Goal: Navigation & Orientation: Find specific page/section

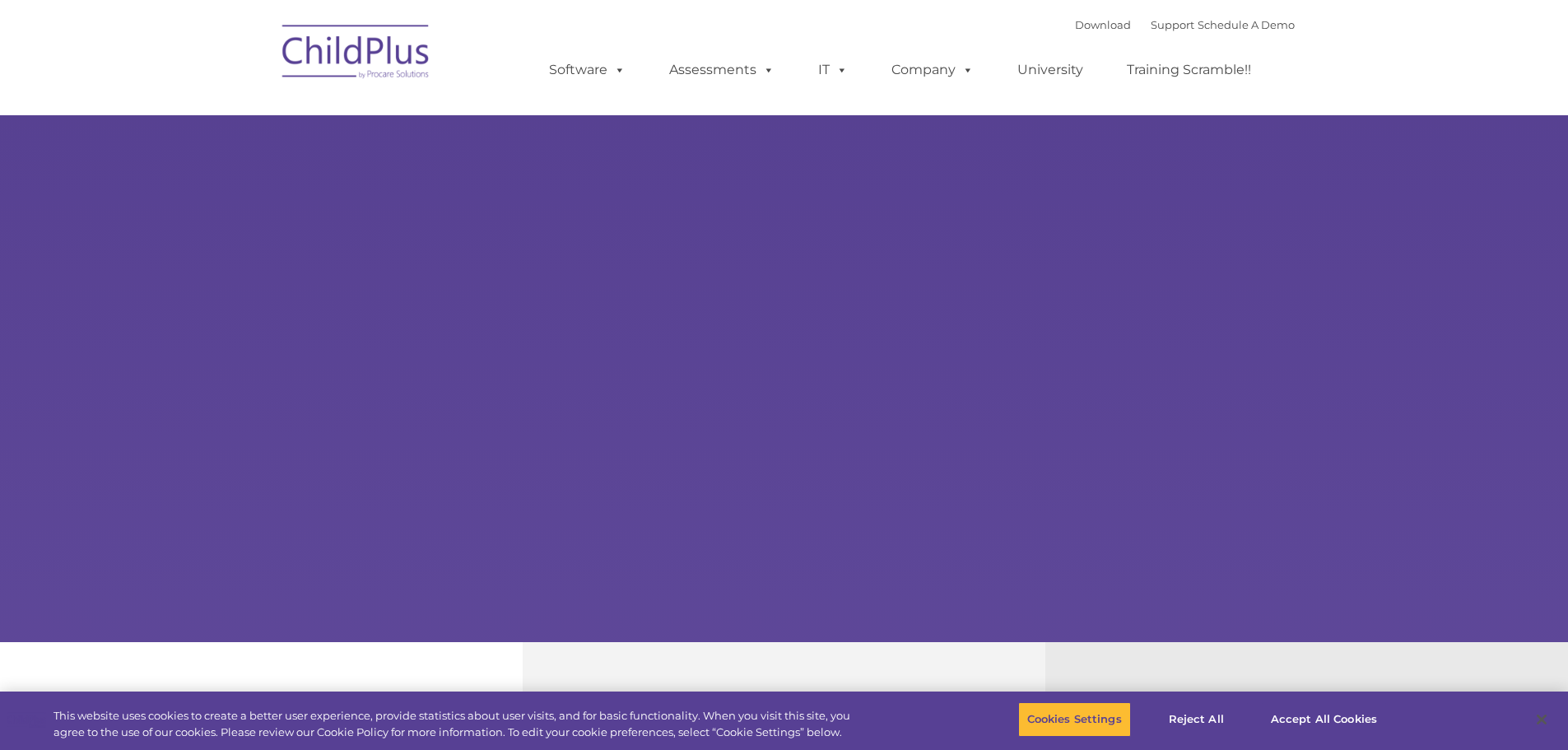
select select "MEDIUM"
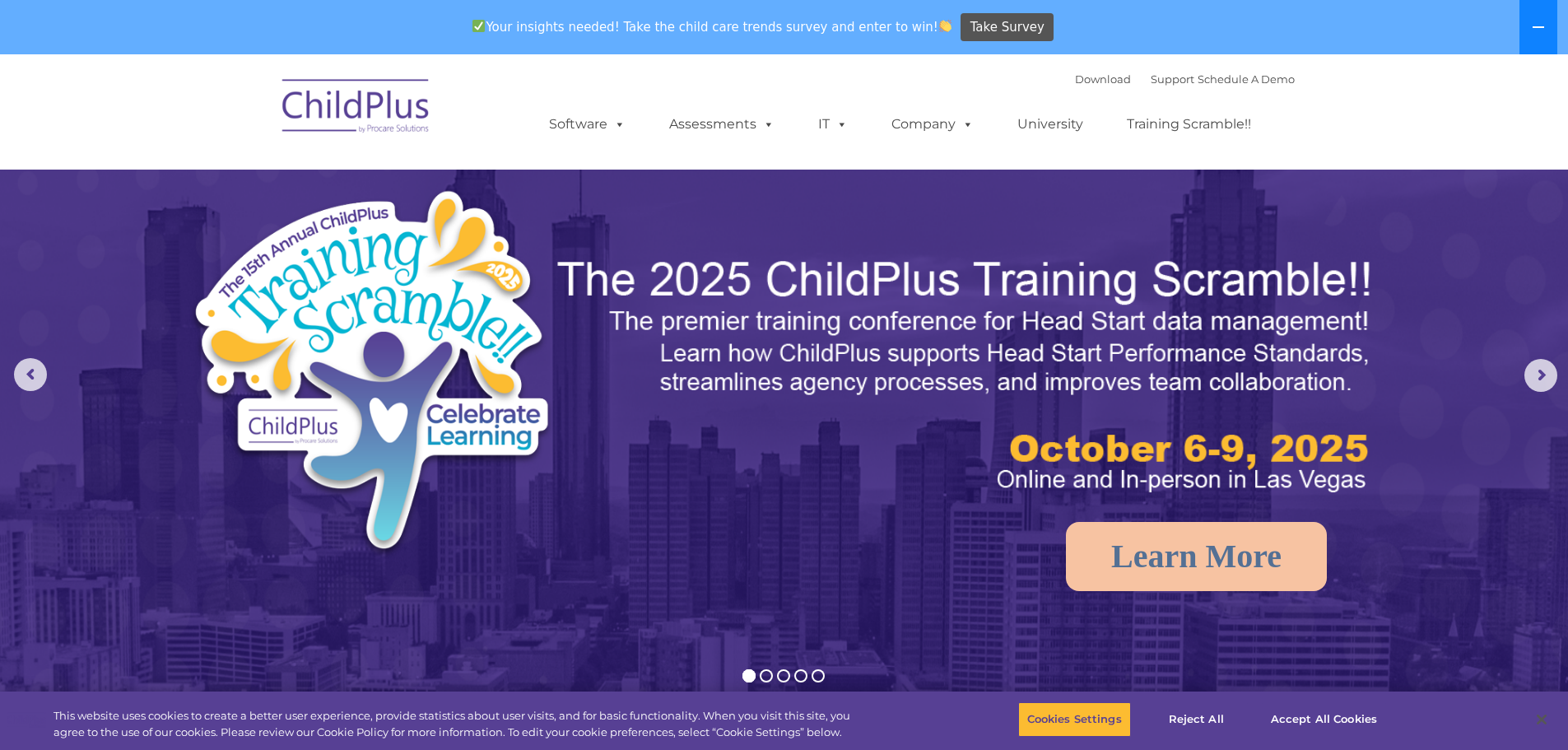
click at [1555, 30] on button at bounding box center [1538, 27] width 38 height 55
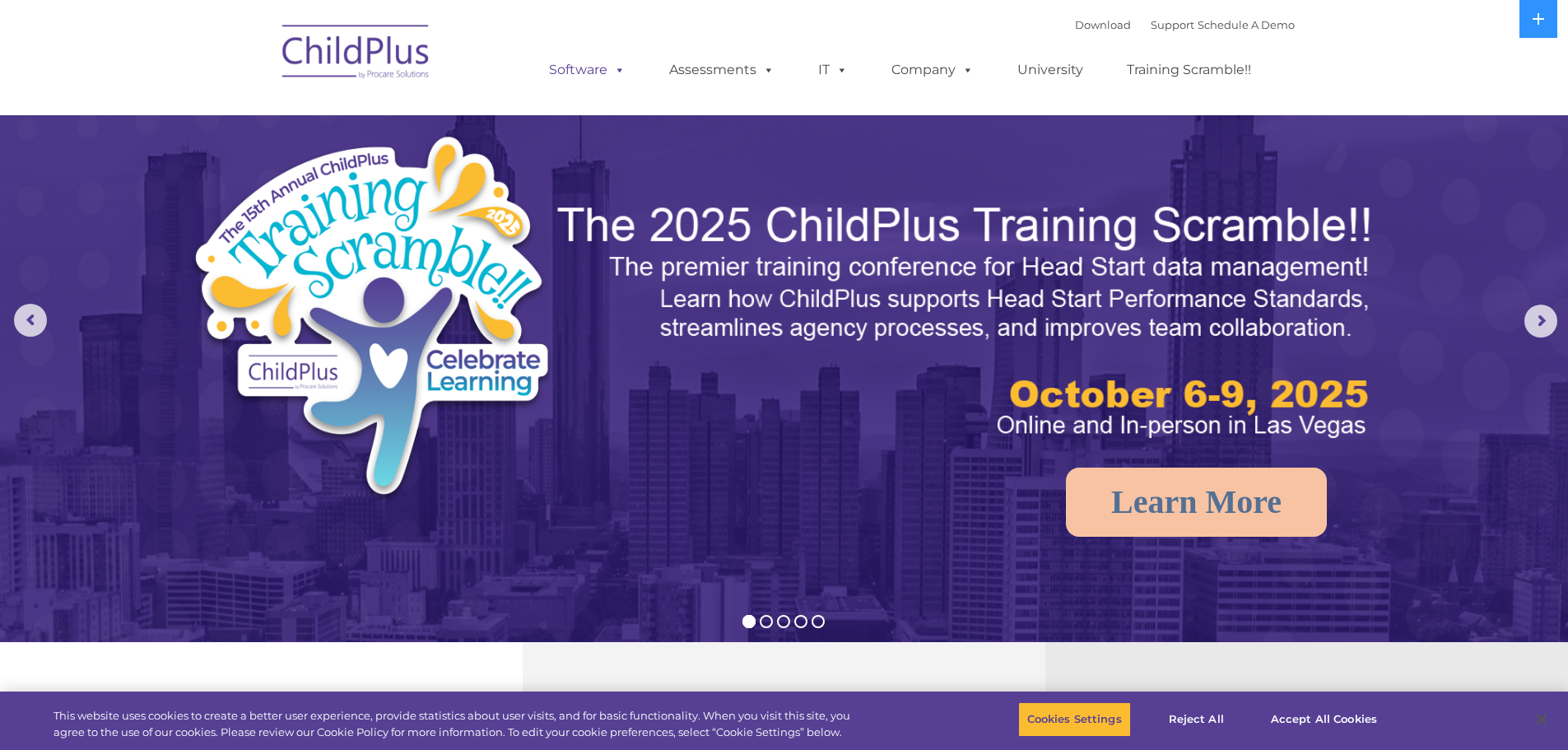
click at [592, 70] on link "Software" at bounding box center [588, 70] width 109 height 33
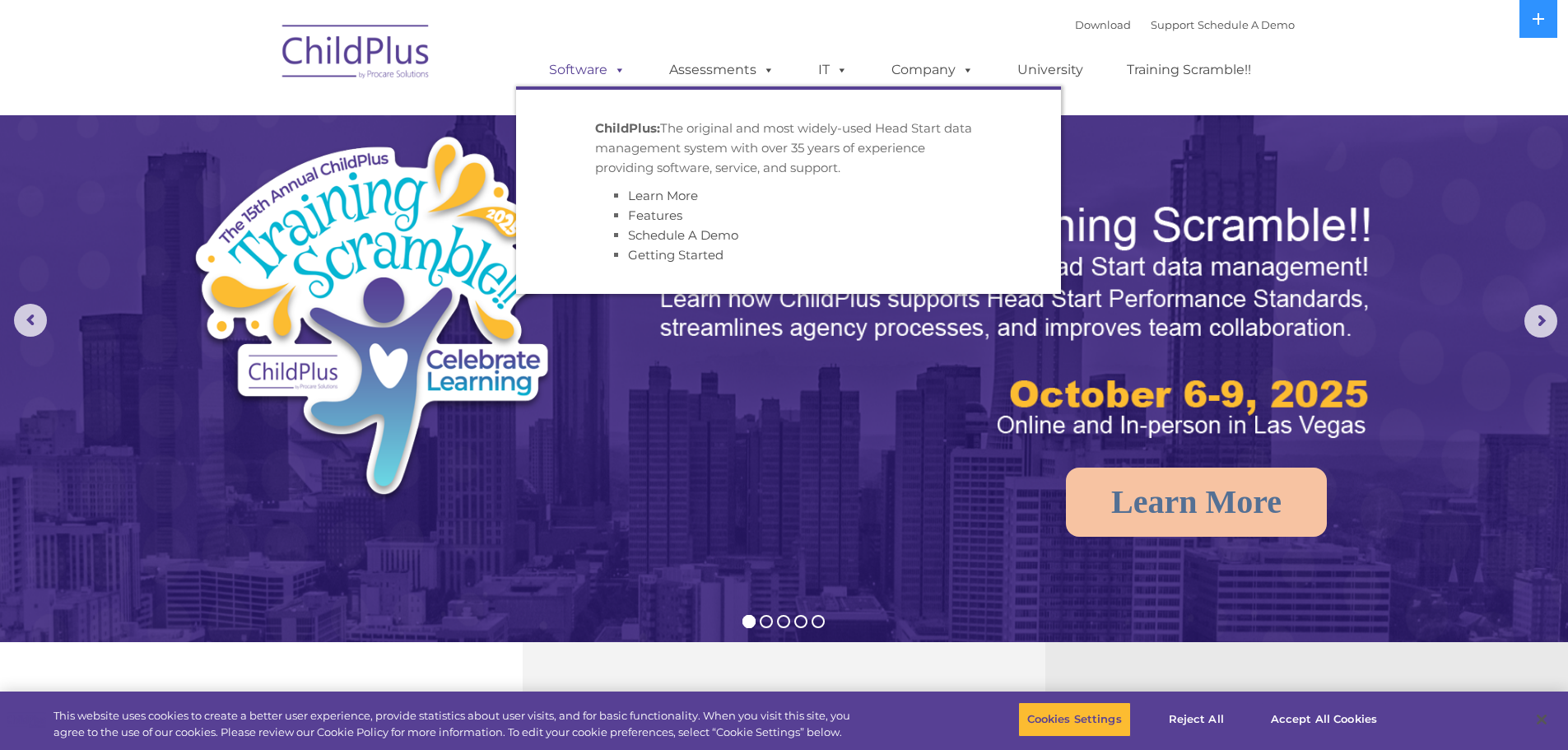
click at [588, 67] on link "Software" at bounding box center [588, 70] width 109 height 33
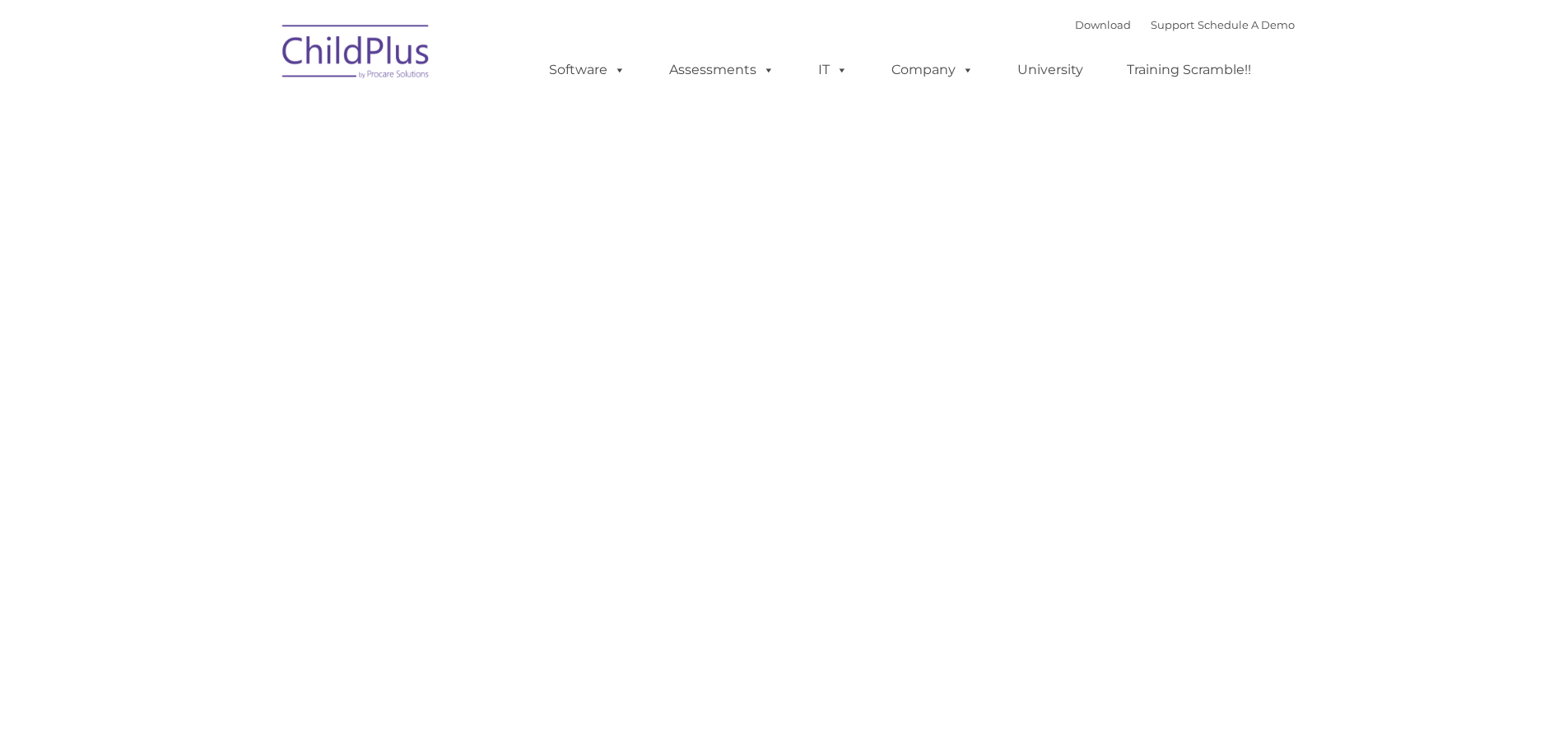
type input ""
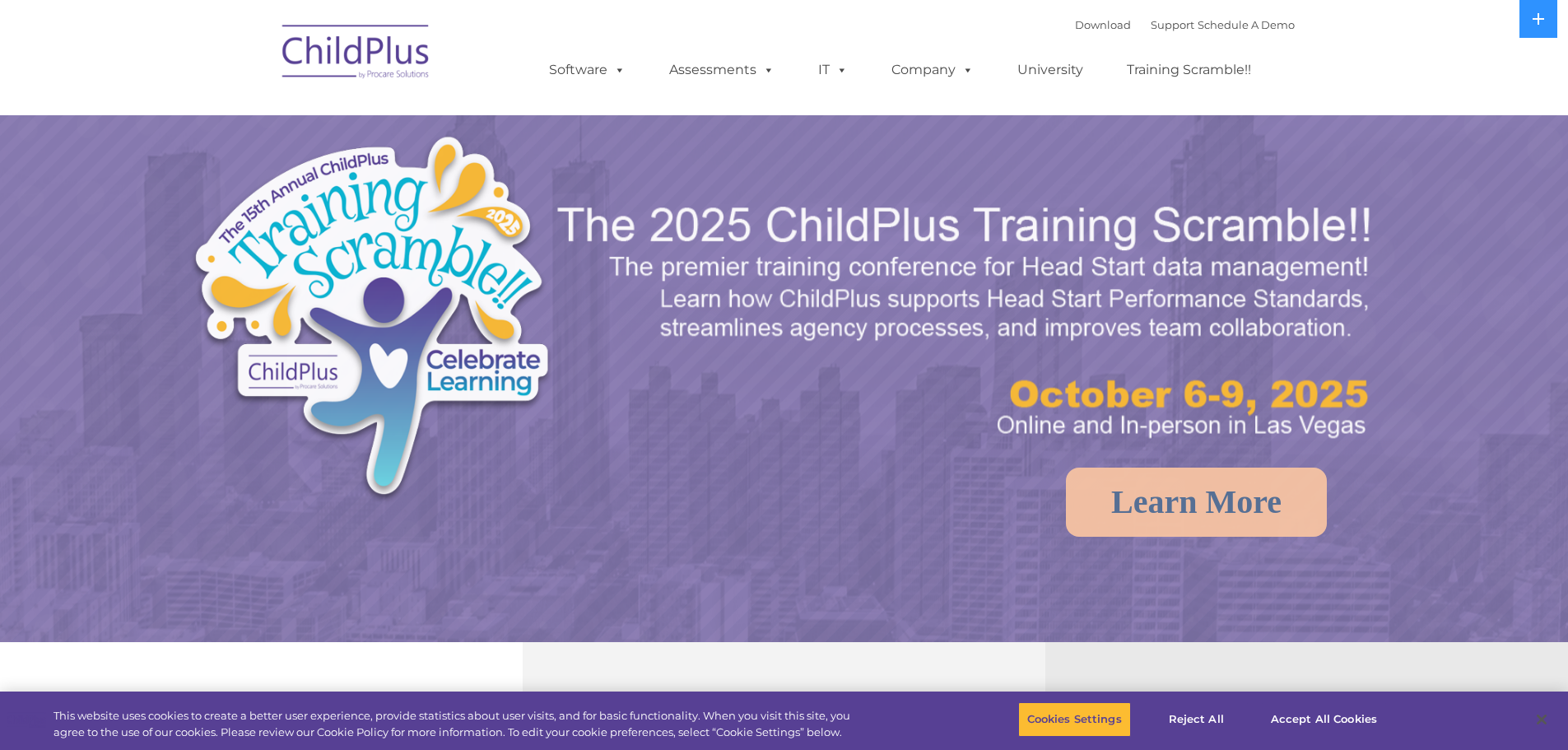
select select "MEDIUM"
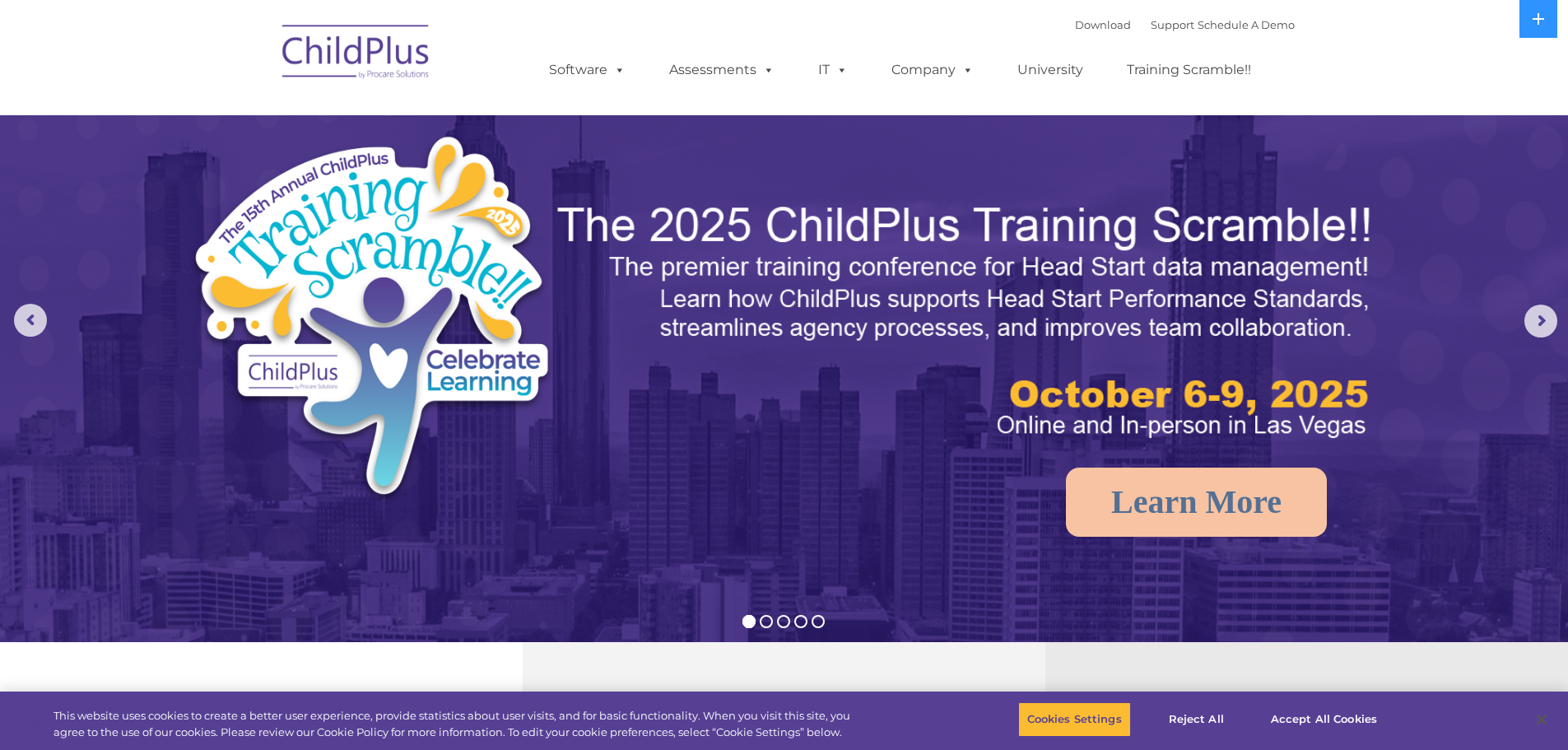
click at [418, 56] on img at bounding box center [356, 55] width 165 height 83
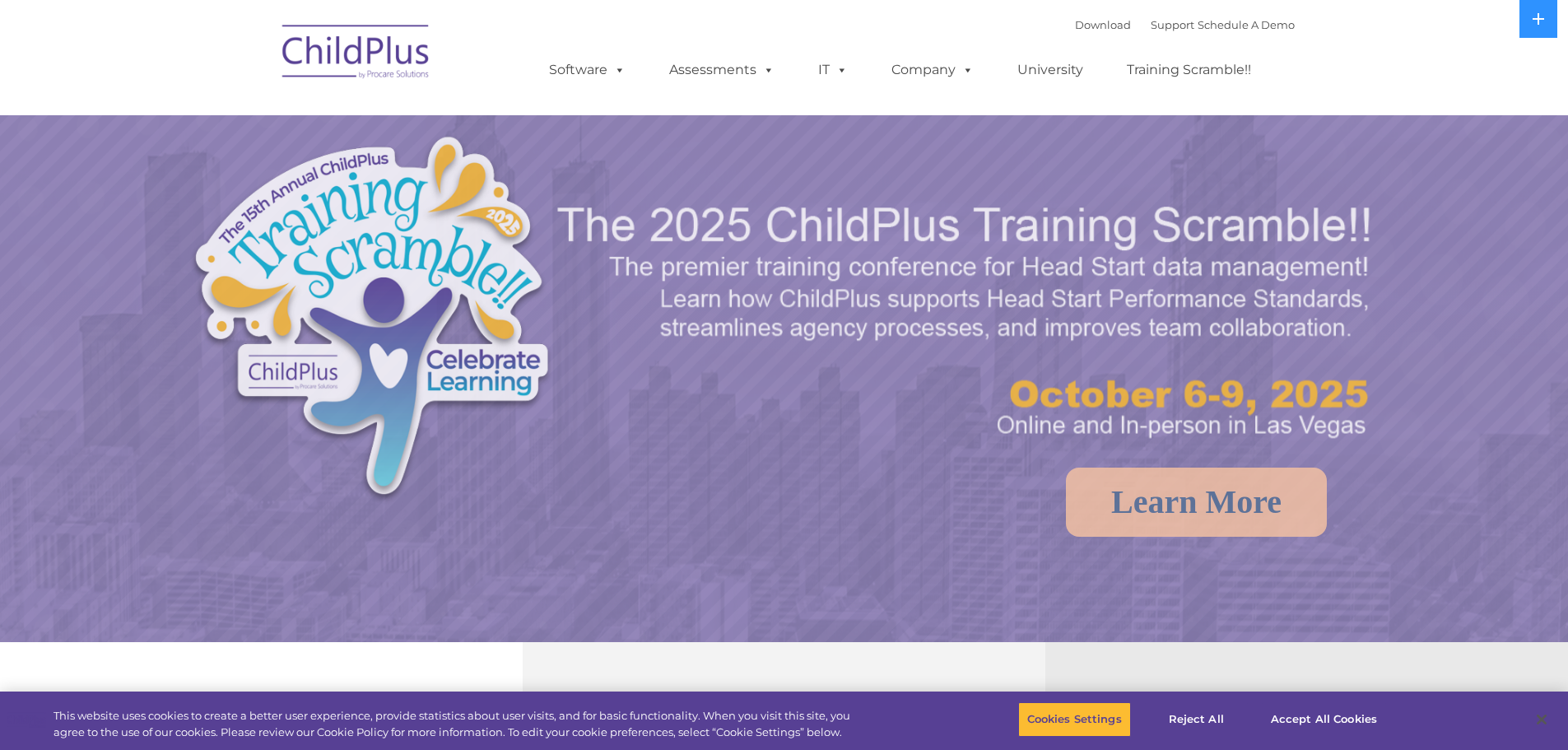
select select "MEDIUM"
